Goal: Check status: Check status

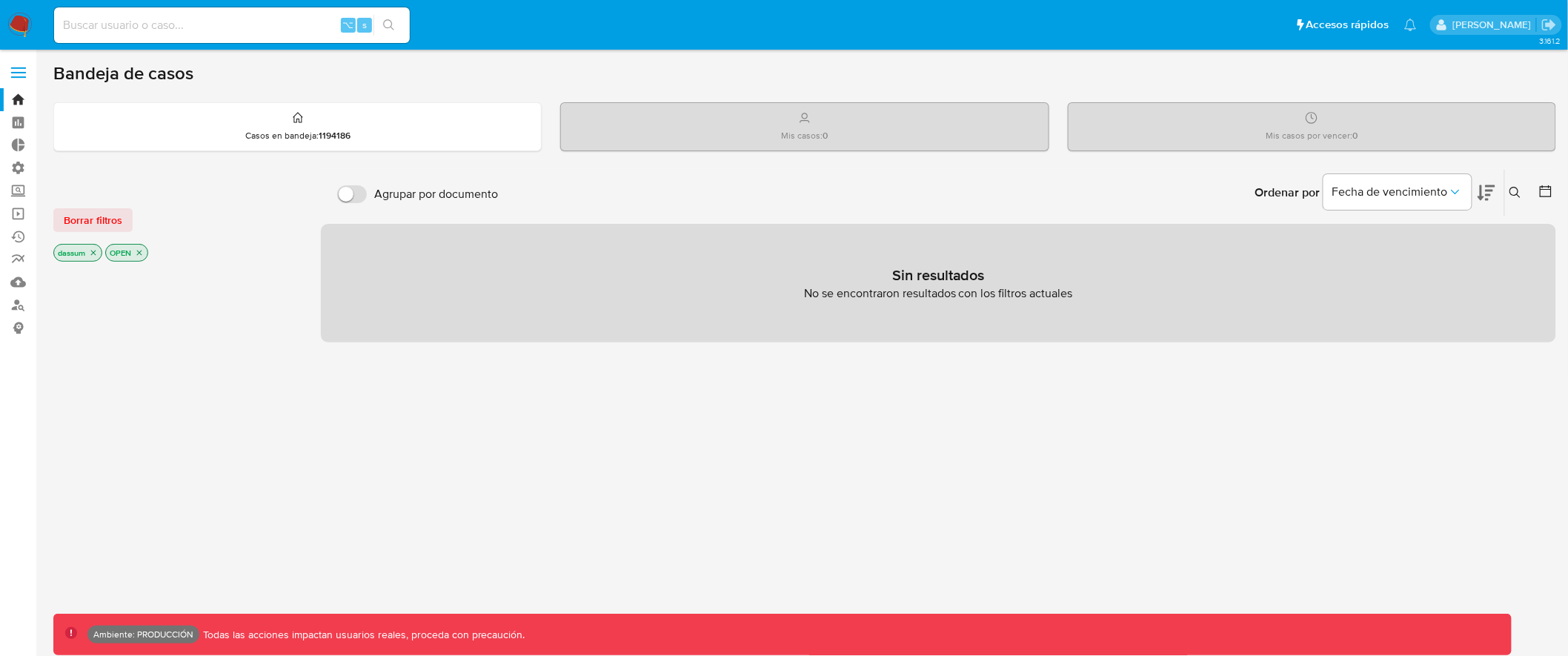
click at [26, 64] on label at bounding box center [19, 72] width 37 height 31
click at [0, 0] on input "checkbox" at bounding box center [0, 0] width 0 height 0
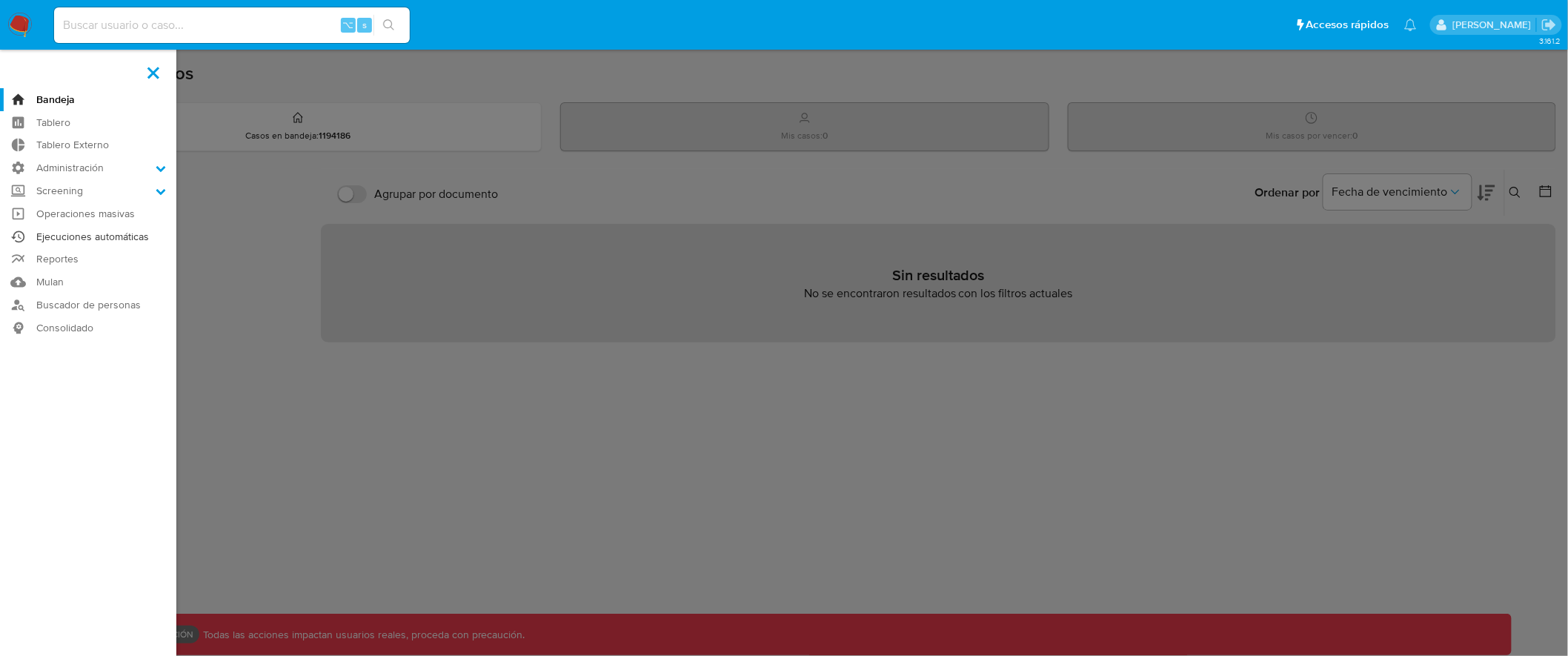
click at [115, 236] on link "Ejecuciones automáticas" at bounding box center [88, 236] width 177 height 23
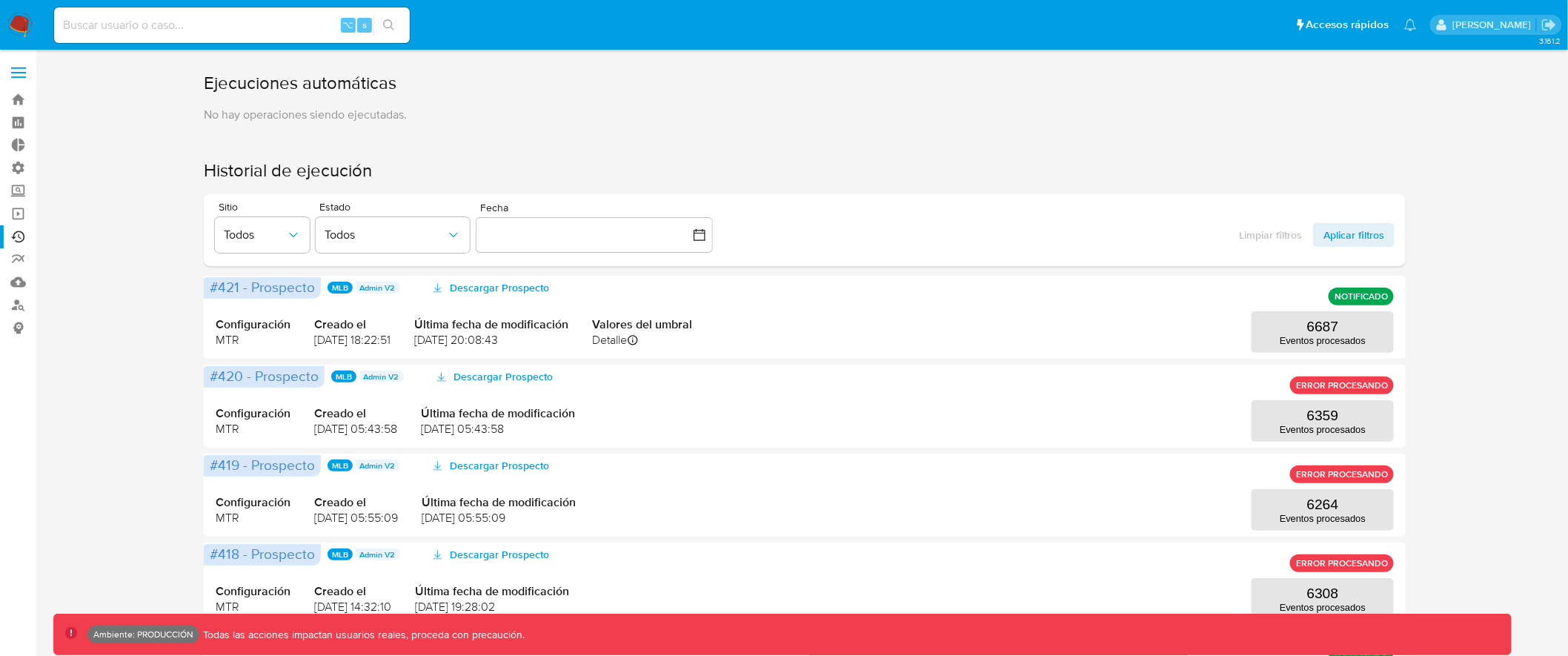
click at [20, 64] on label at bounding box center [19, 72] width 37 height 31
click at [0, 0] on input "checkbox" at bounding box center [0, 0] width 0 height 0
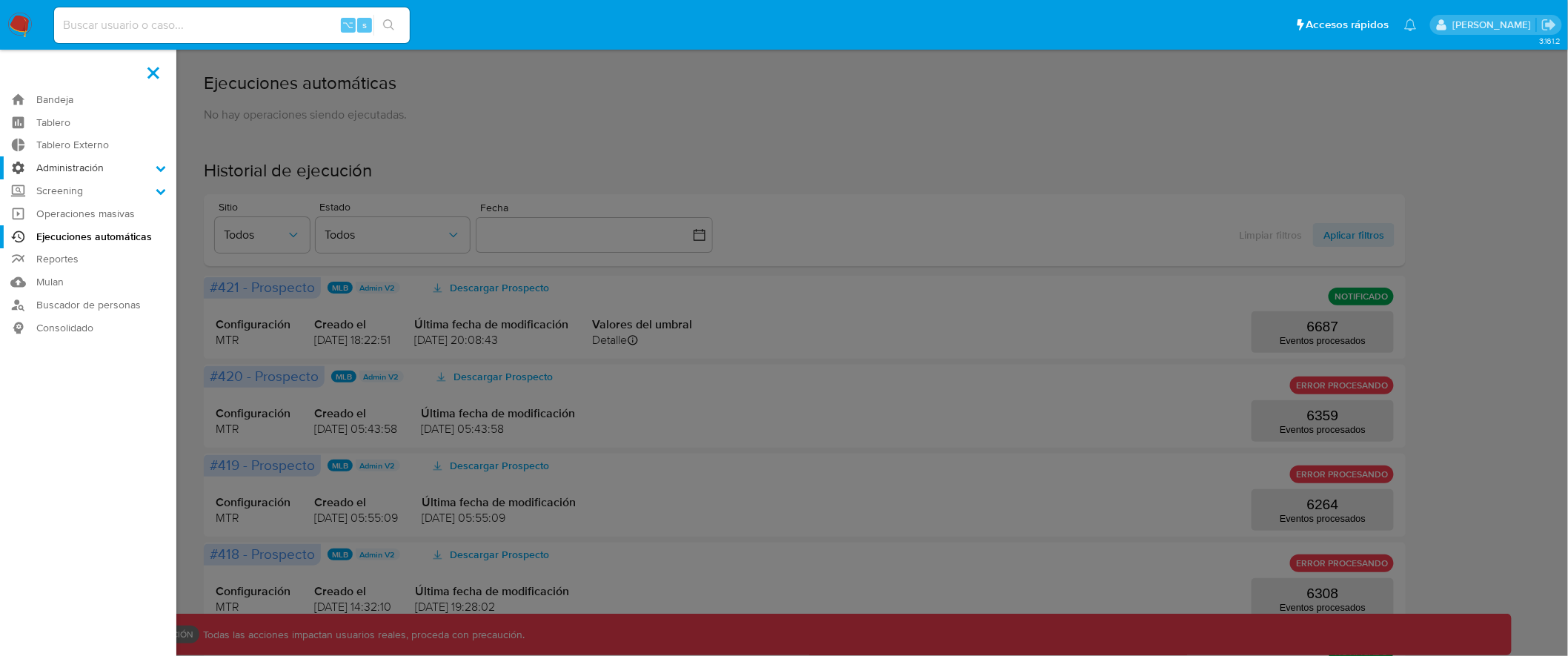
click at [112, 168] on label "Administración" at bounding box center [88, 167] width 177 height 23
click at [0, 0] on input "Administración" at bounding box center [0, 0] width 0 height 0
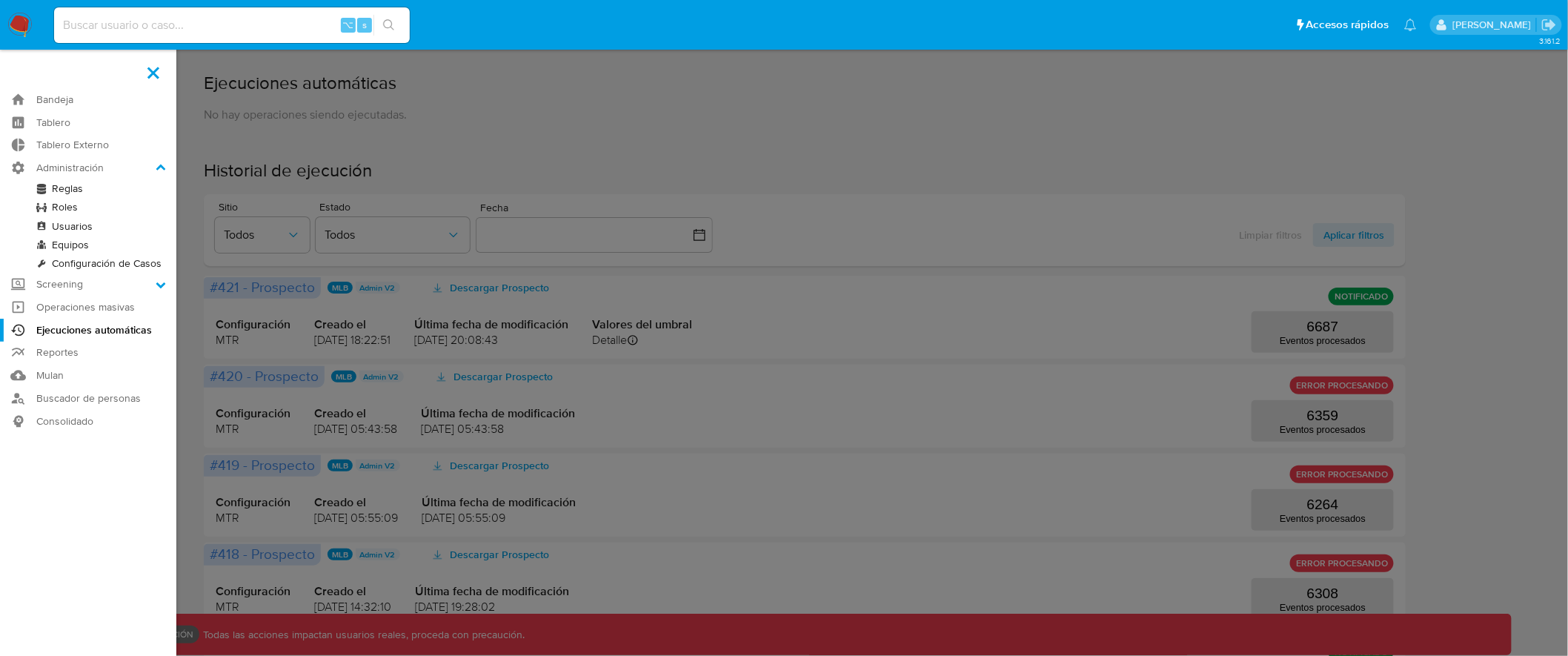
click at [60, 188] on link "Reglas" at bounding box center [88, 189] width 177 height 19
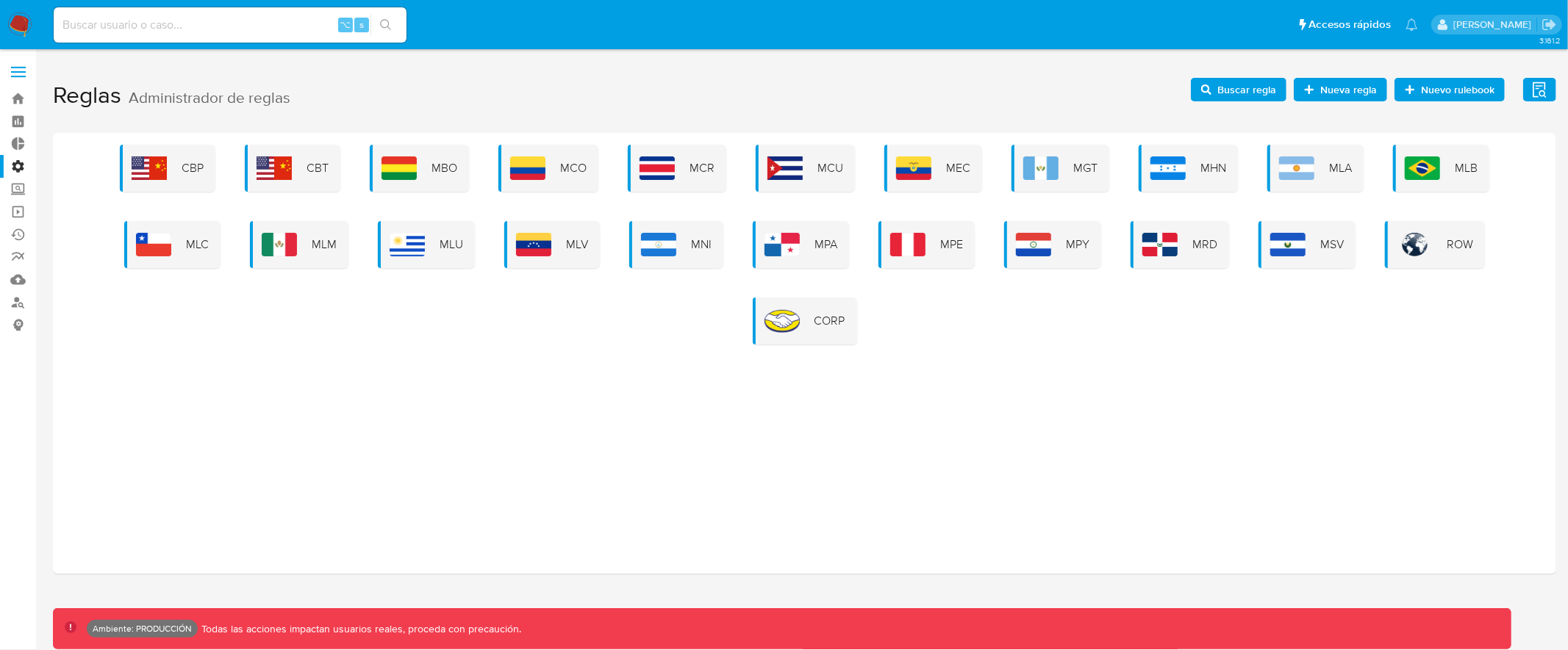
click at [85, 316] on div "CBP CBT MBO MCO MCR MCU MEC MGT MHN MLA MLB MLC MLM MLU MLV MNI MPA MPE MPY MRD…" at bounding box center [804, 244] width 1479 height 200
click at [20, 63] on label at bounding box center [18, 71] width 37 height 30
click at [0, 0] on input "checkbox" at bounding box center [0, 0] width 0 height 0
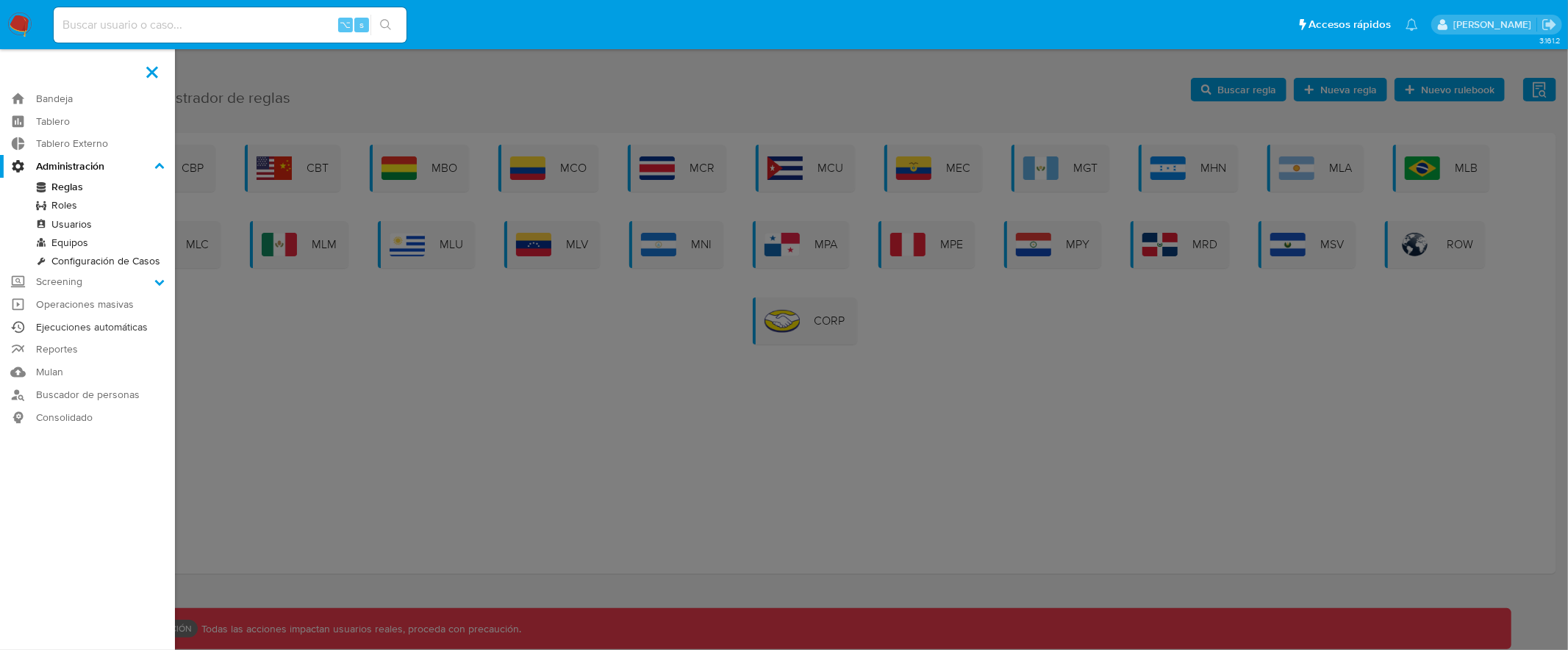
click at [81, 328] on link "Ejecuciones automáticas" at bounding box center [88, 327] width 175 height 23
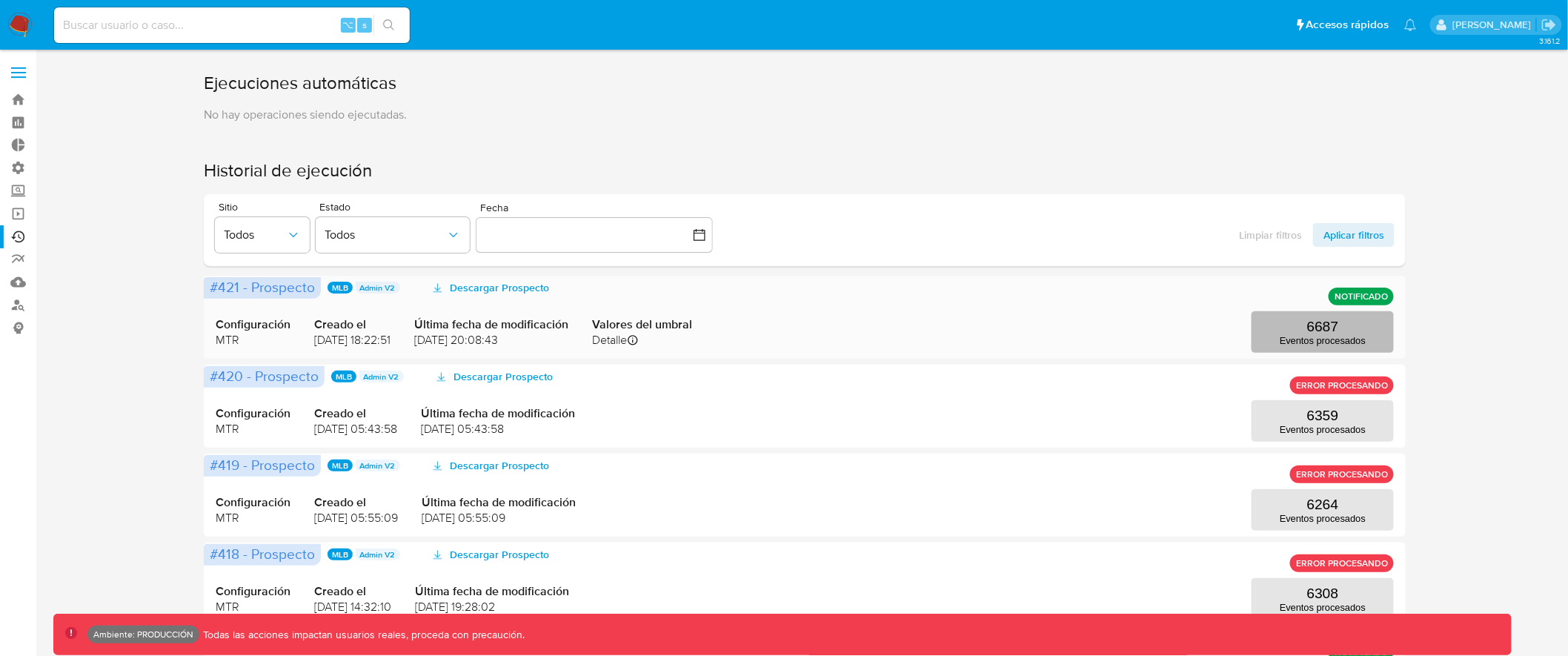
click at [1295, 325] on button "6687 Eventos procesados" at bounding box center [1322, 332] width 142 height 42
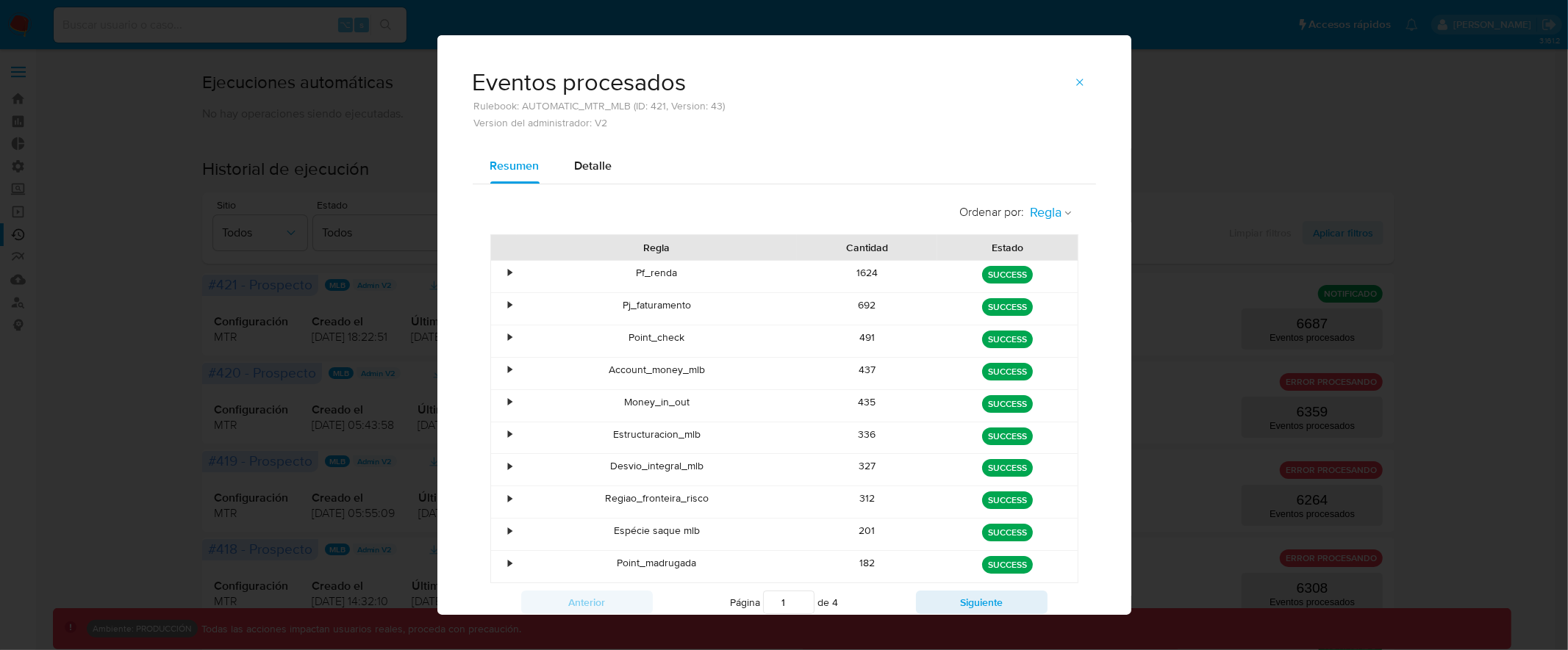
click at [1063, 213] on icon "button" at bounding box center [1068, 213] width 9 height 9
click at [1044, 244] on span "Estado" at bounding box center [1047, 244] width 34 height 15
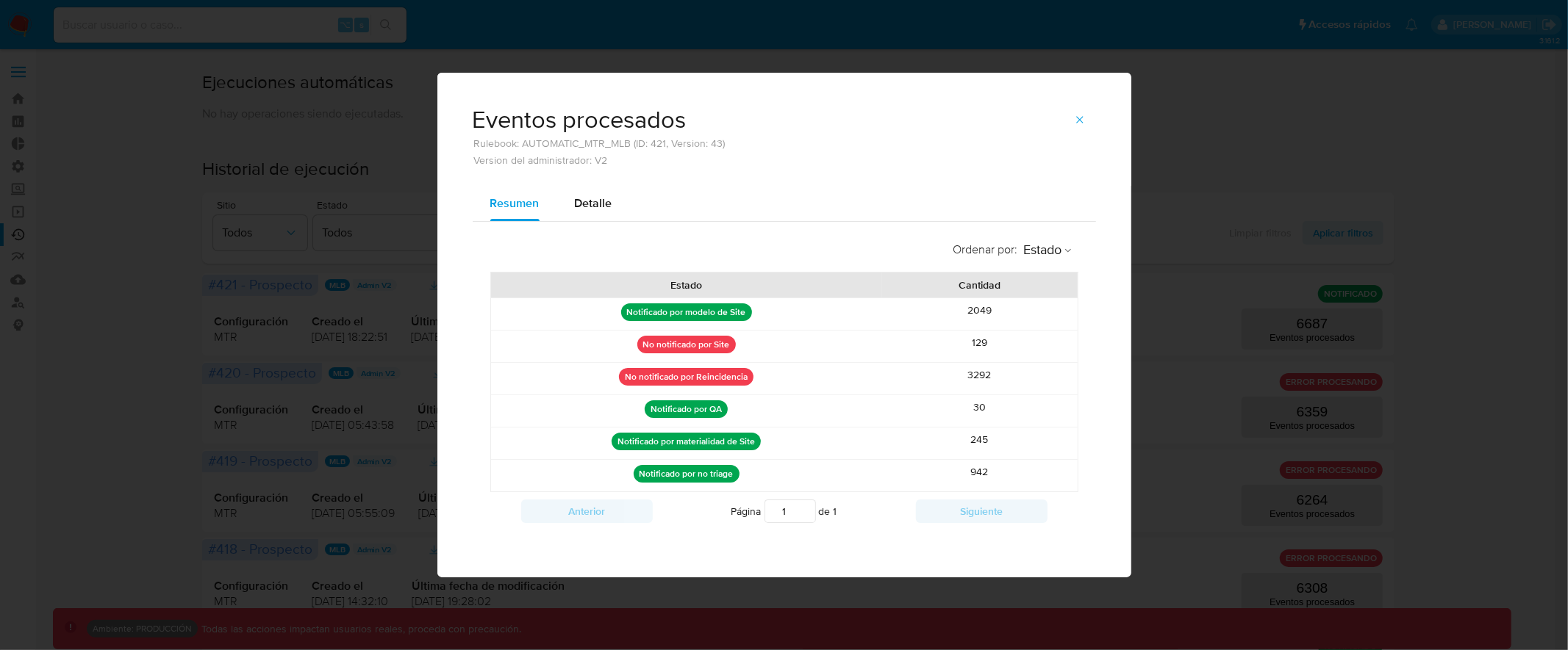
drag, startPoint x: 625, startPoint y: 316, endPoint x: 746, endPoint y: 310, distance: 121.1
click at [746, 310] on p "Notificado por modelo de Site" at bounding box center [686, 312] width 131 height 18
drag, startPoint x: 629, startPoint y: 313, endPoint x: 757, endPoint y: 313, distance: 128.0
click at [757, 313] on div "Notificado por modelo de Site" at bounding box center [686, 314] width 391 height 31
drag, startPoint x: 627, startPoint y: 313, endPoint x: 772, endPoint y: 316, distance: 145.0
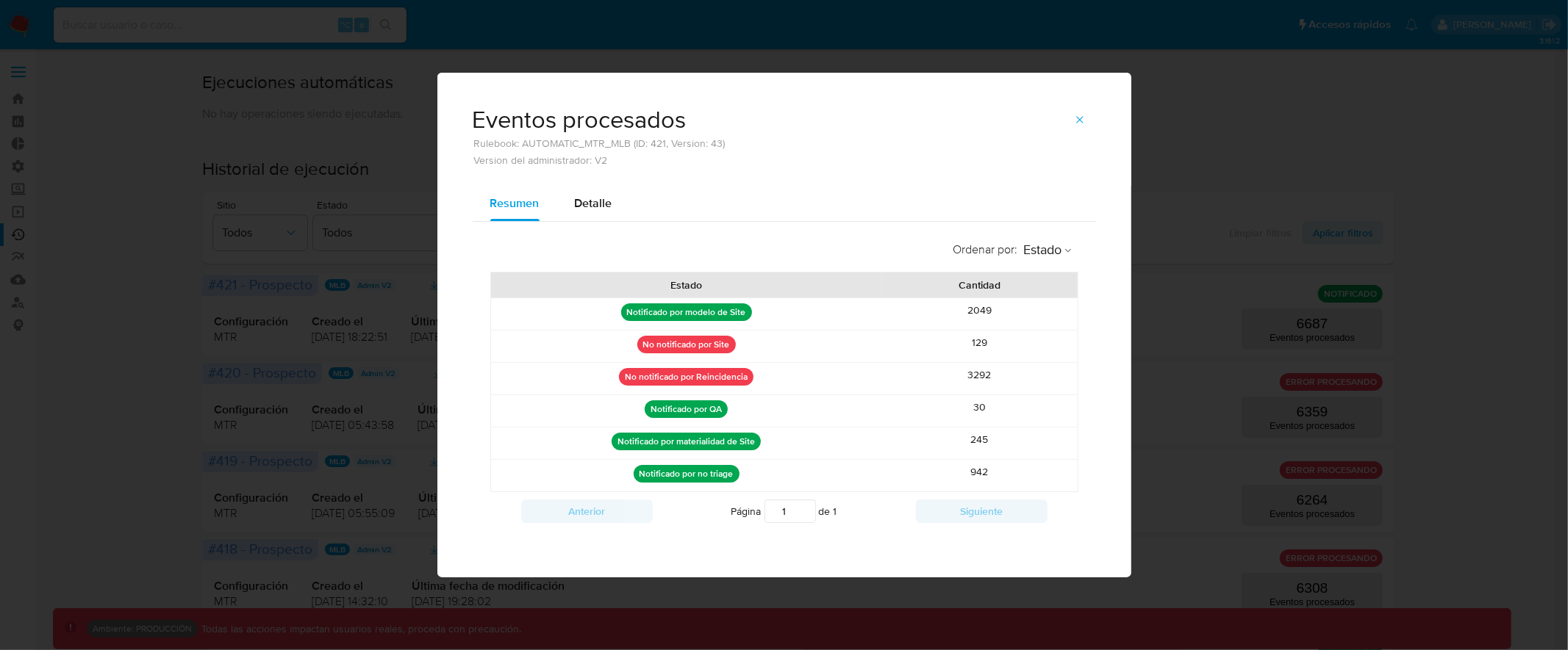
click at [772, 316] on div "Notificado por modelo de Site" at bounding box center [686, 314] width 391 height 31
drag, startPoint x: 617, startPoint y: 441, endPoint x: 769, endPoint y: 443, distance: 152.0
click at [769, 443] on div "Notificado por materialidad de Site" at bounding box center [686, 443] width 391 height 31
drag, startPoint x: 641, startPoint y: 345, endPoint x: 730, endPoint y: 345, distance: 89.0
click at [730, 345] on p "No notificado por Site" at bounding box center [686, 344] width 99 height 18
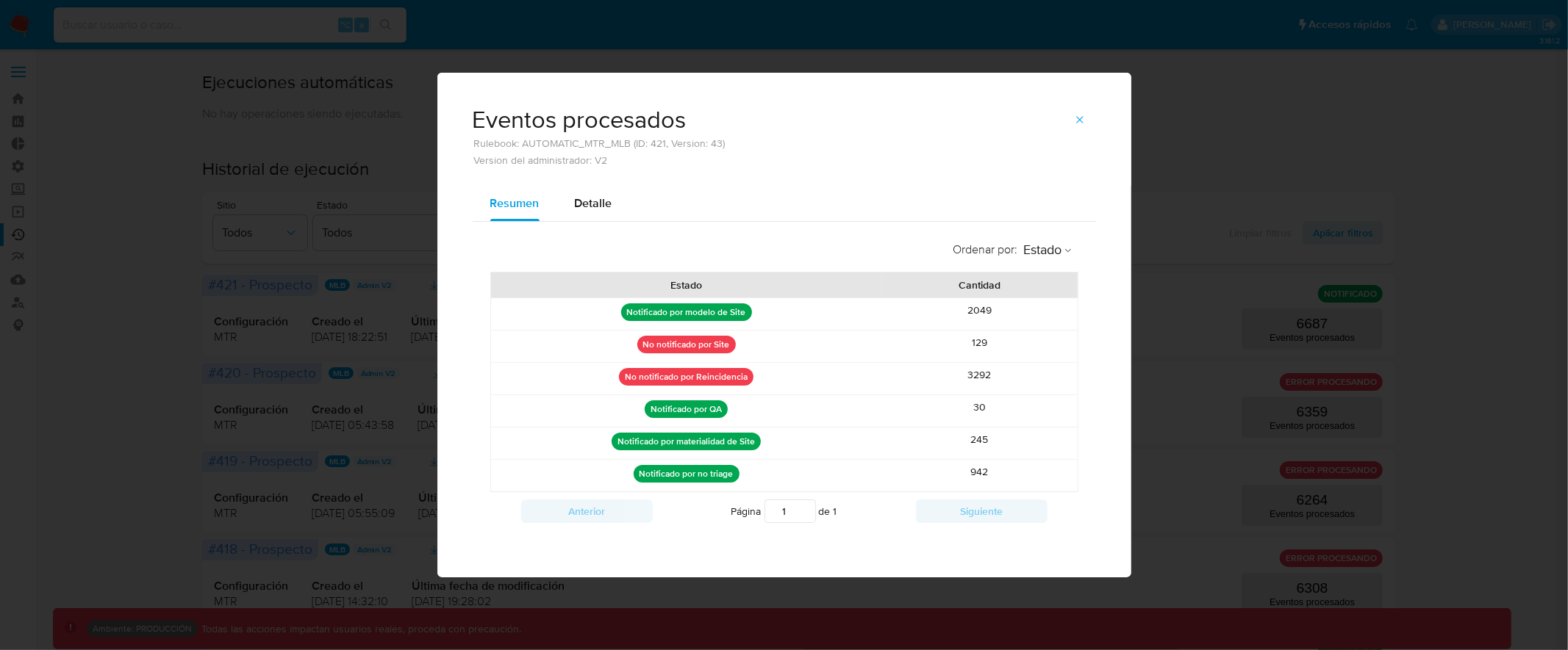
drag, startPoint x: 653, startPoint y: 410, endPoint x: 722, endPoint y: 410, distance: 69.0
click at [722, 410] on p "Notificado por QA" at bounding box center [686, 408] width 83 height 18
